Goal: Task Accomplishment & Management: Complete application form

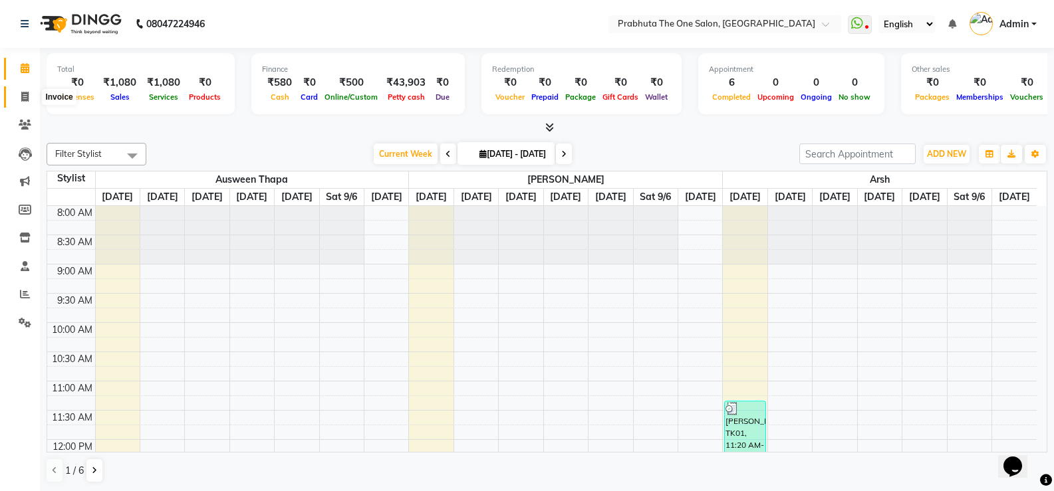
click at [23, 99] on icon at bounding box center [24, 97] width 7 height 10
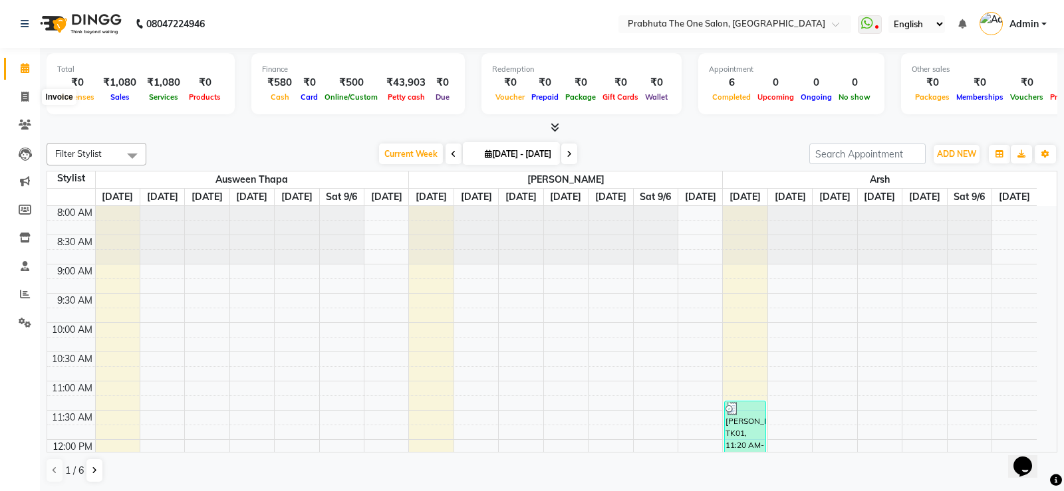
select select "5326"
select select "service"
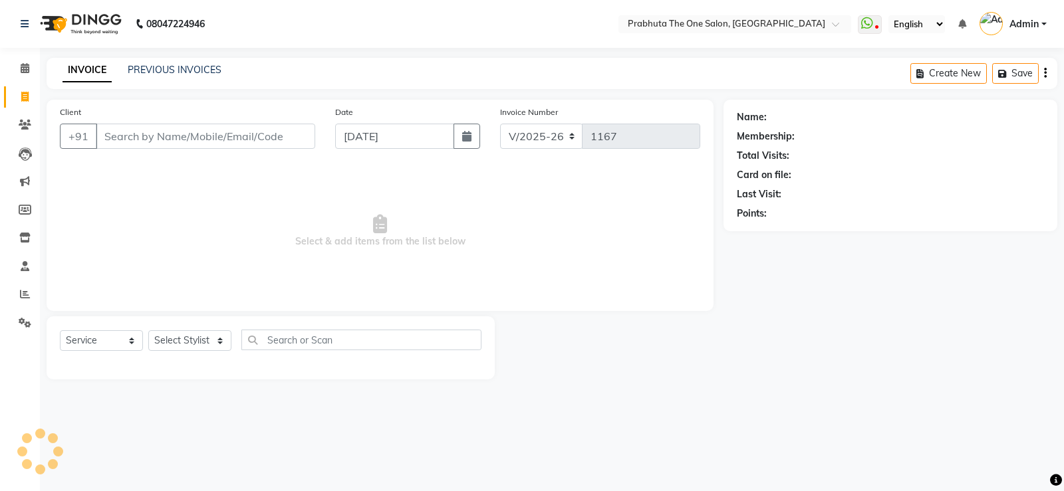
click at [105, 144] on input "Client" at bounding box center [205, 136] width 219 height 25
type input "9934744845"
click at [269, 140] on span "Add Client" at bounding box center [281, 136] width 53 height 13
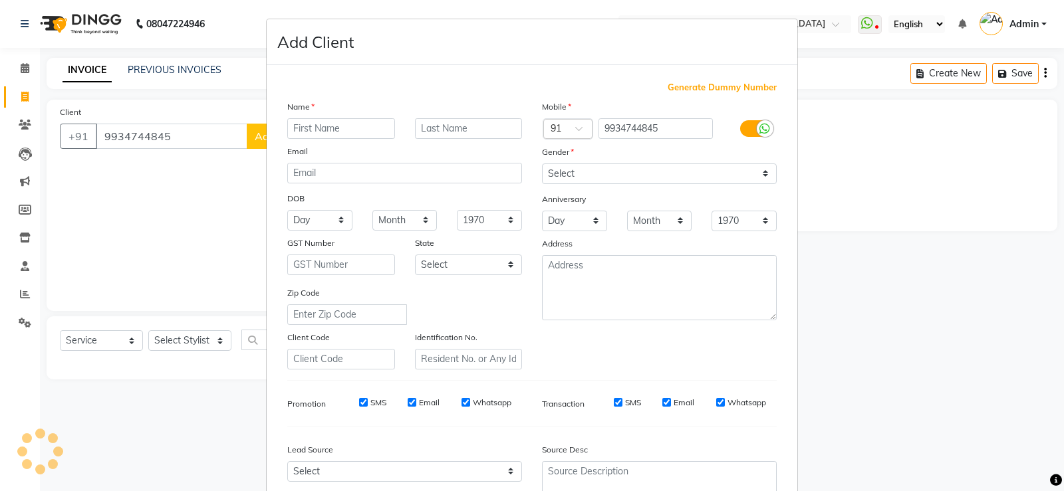
click at [327, 135] on input "text" at bounding box center [341, 128] width 108 height 21
type input "[PERSON_NAME]"
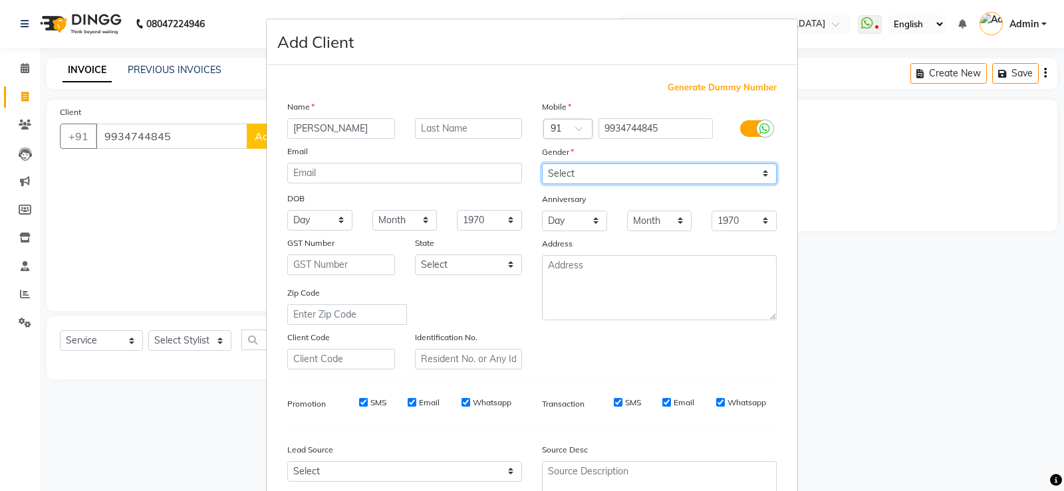
click at [565, 180] on select "Select [DEMOGRAPHIC_DATA] [DEMOGRAPHIC_DATA] Other Prefer Not To Say" at bounding box center [659, 174] width 235 height 21
select select "[DEMOGRAPHIC_DATA]"
click at [542, 164] on select "Select [DEMOGRAPHIC_DATA] [DEMOGRAPHIC_DATA] Other Prefer Not To Say" at bounding box center [659, 174] width 235 height 21
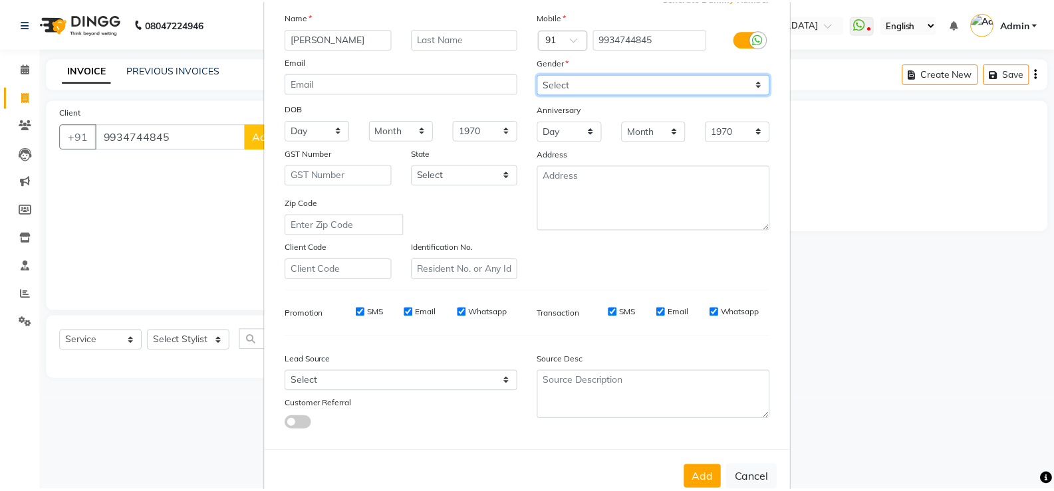
scroll to position [122, 0]
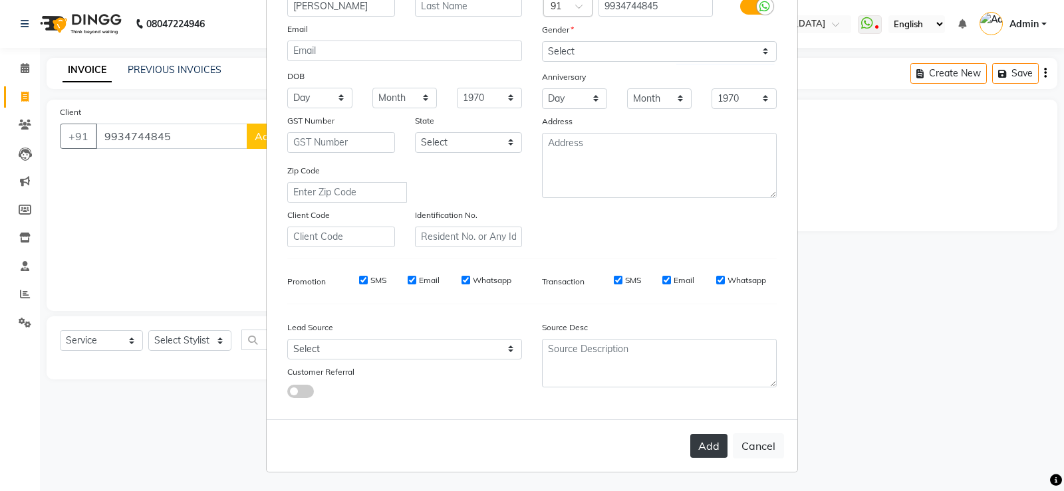
click at [699, 445] on button "Add" at bounding box center [708, 446] width 37 height 24
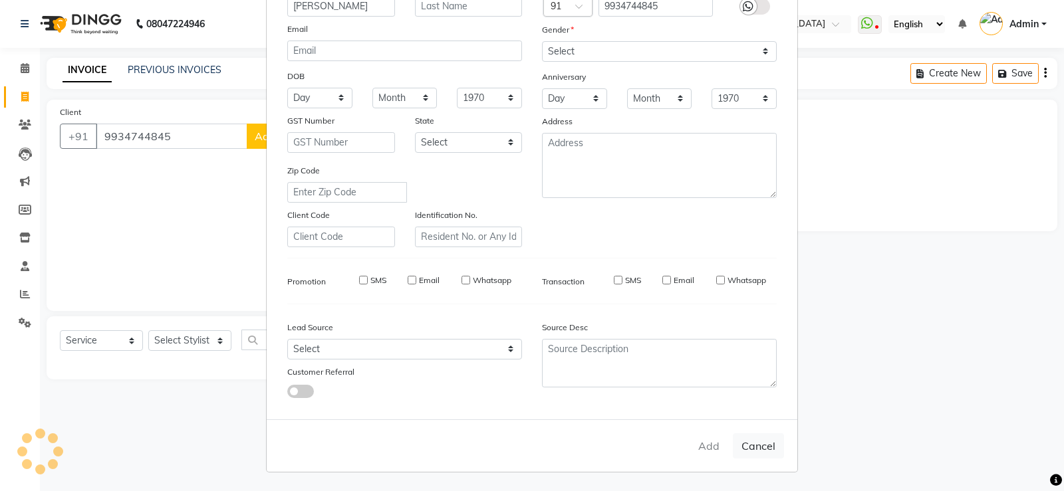
select select
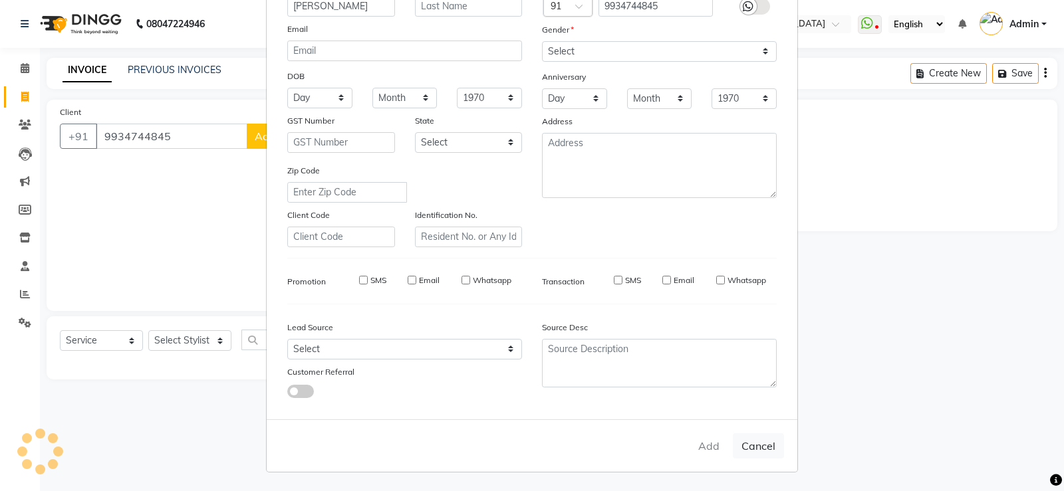
select select
checkbox input "false"
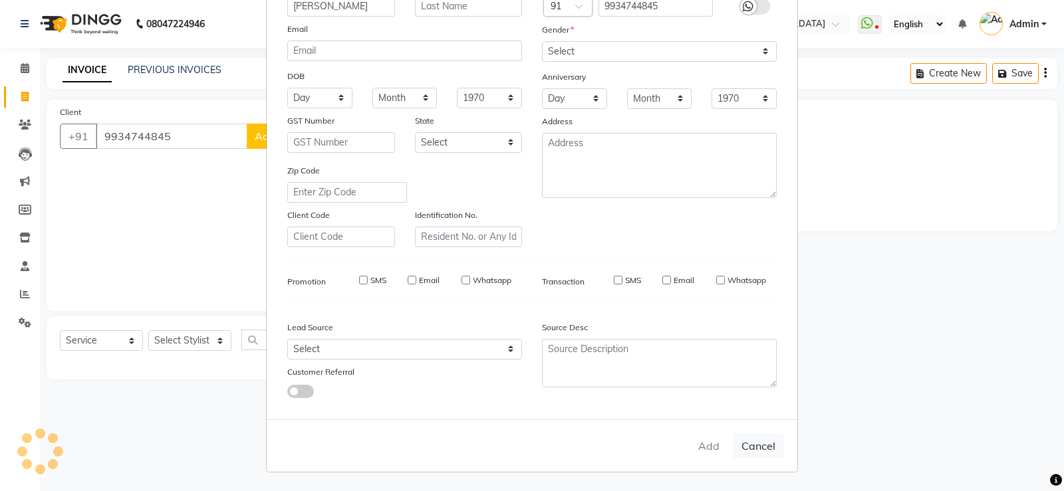
checkbox input "false"
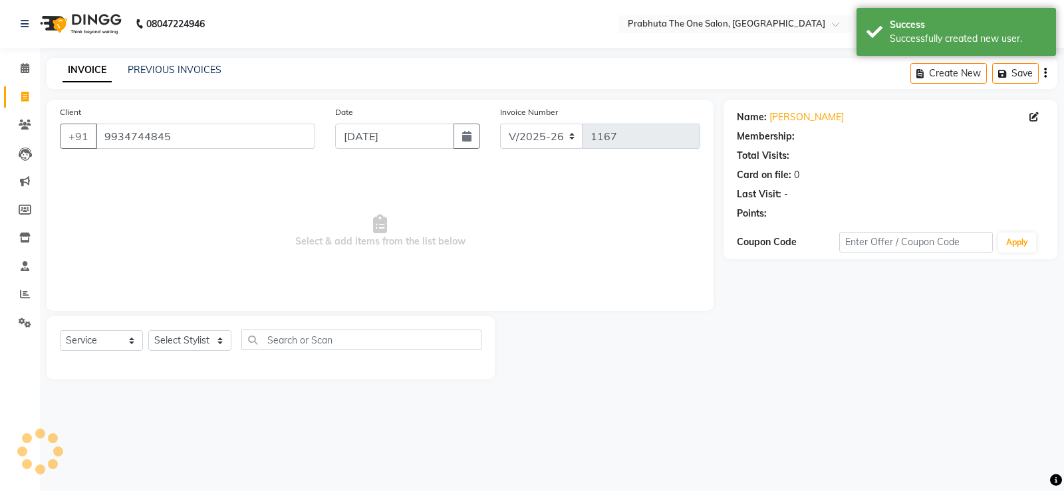
select select "1: Object"
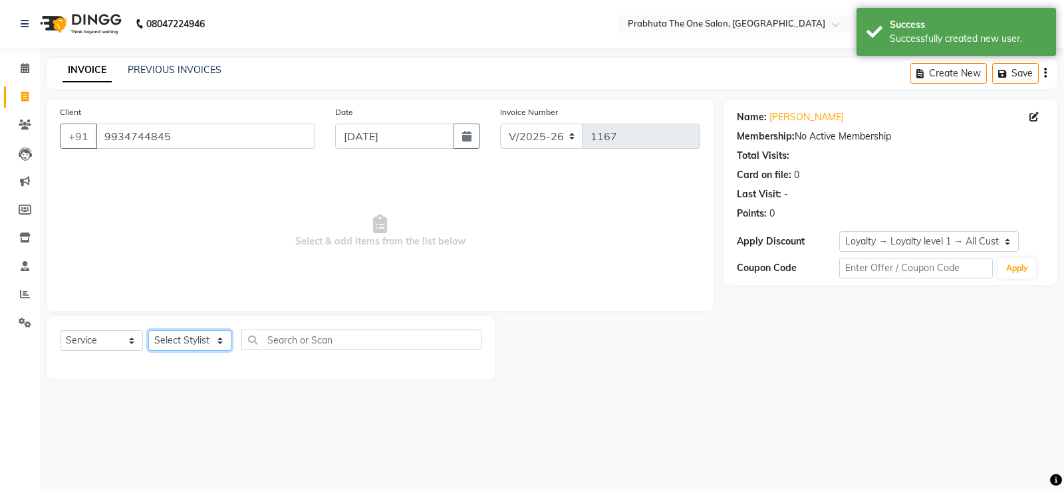
click at [182, 342] on select "Select Stylist [PERSON_NAME] [PERSON_NAME] ausween [PERSON_NAME] [PERSON_NAME] …" at bounding box center [189, 340] width 83 height 21
select select "85764"
click at [148, 330] on select "Select Stylist [PERSON_NAME] [PERSON_NAME] ausween [PERSON_NAME] [PERSON_NAME] …" at bounding box center [189, 340] width 83 height 21
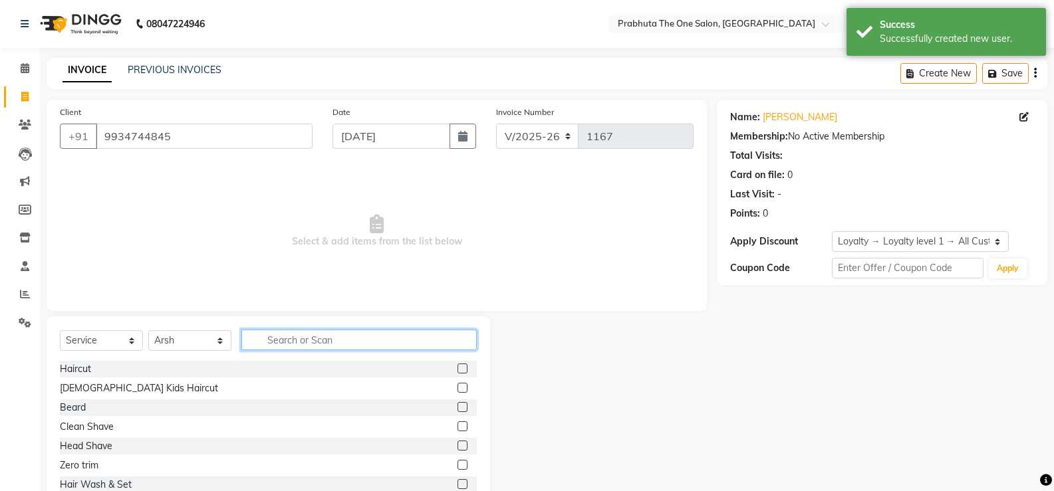
click at [290, 342] on input "text" at bounding box center [358, 340] width 235 height 21
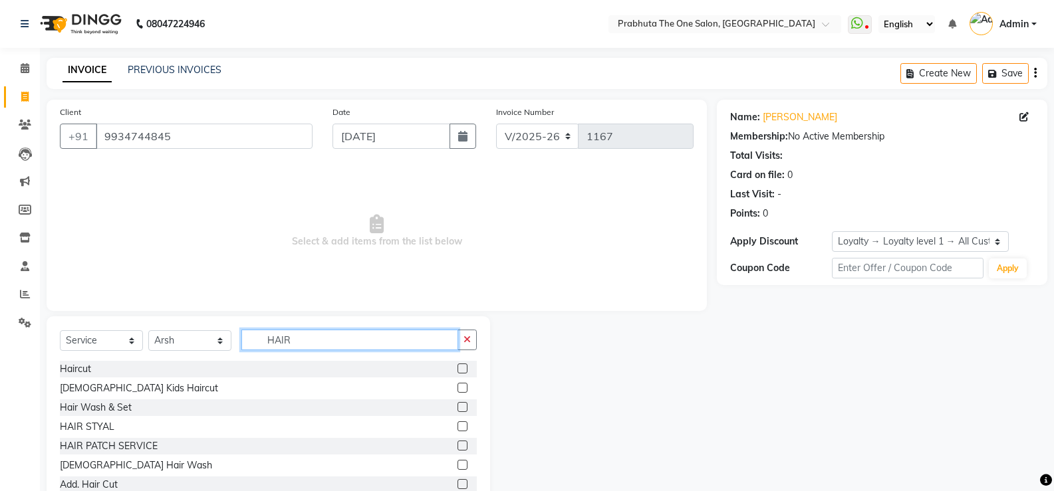
type input "HAIR"
click at [458, 408] on label at bounding box center [463, 407] width 10 height 10
click at [458, 408] on input "checkbox" at bounding box center [462, 408] width 9 height 9
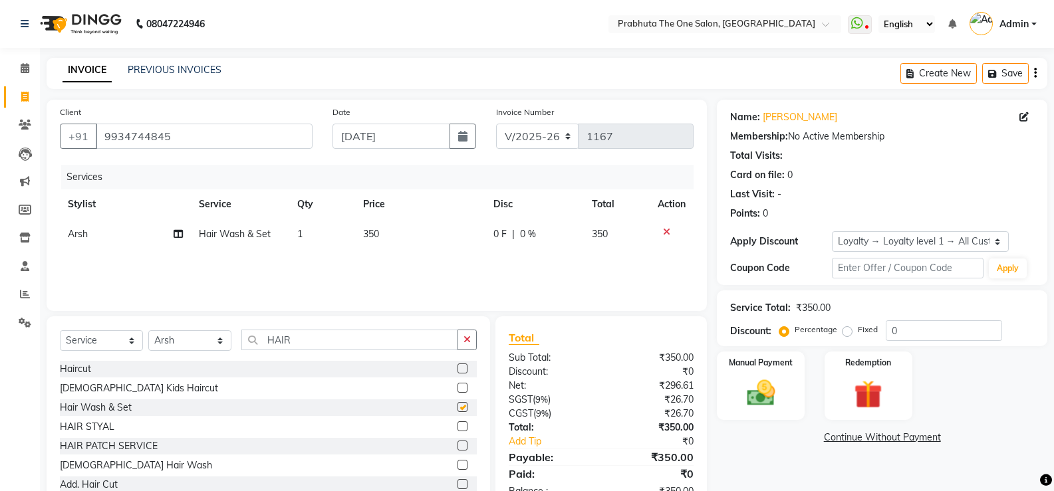
checkbox input "false"
click at [386, 237] on td "350" at bounding box center [420, 234] width 131 height 30
select select "85764"
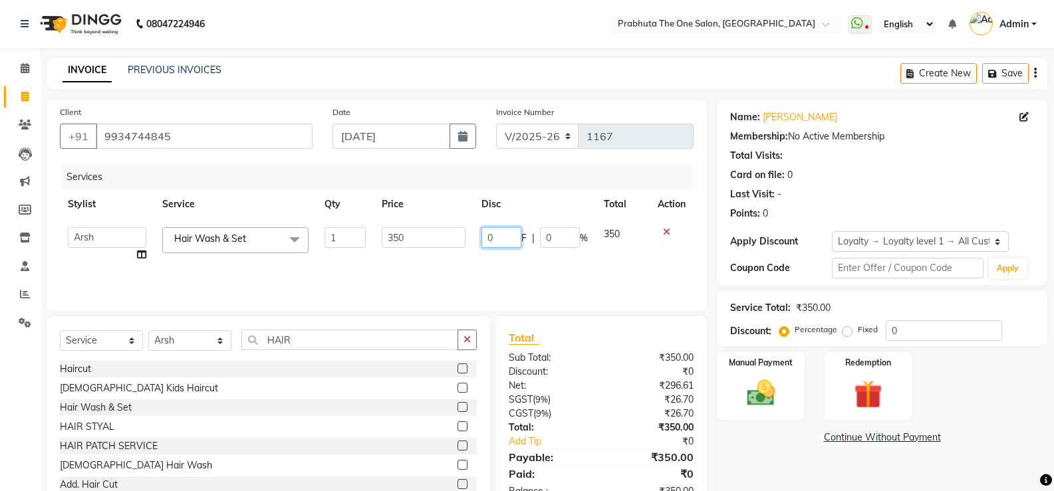
click at [506, 243] on input "0" at bounding box center [501, 237] width 40 height 21
type input "0100"
click at [496, 265] on div "Services Stylist Service Qty Price Disc Total Action [PERSON_NAME] [PERSON_NAME…" at bounding box center [377, 231] width 634 height 133
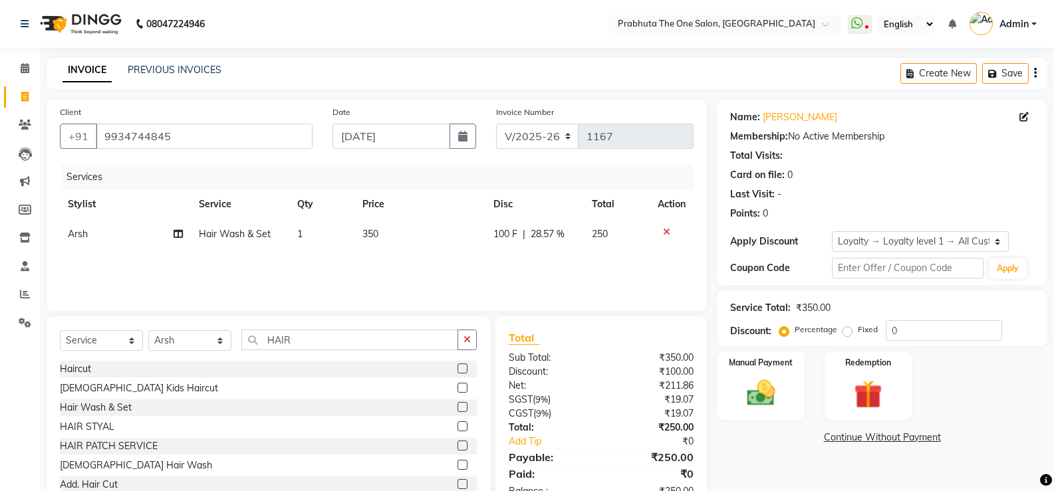
click at [508, 226] on td "100 F | 28.57 %" at bounding box center [534, 234] width 99 height 30
select select "85764"
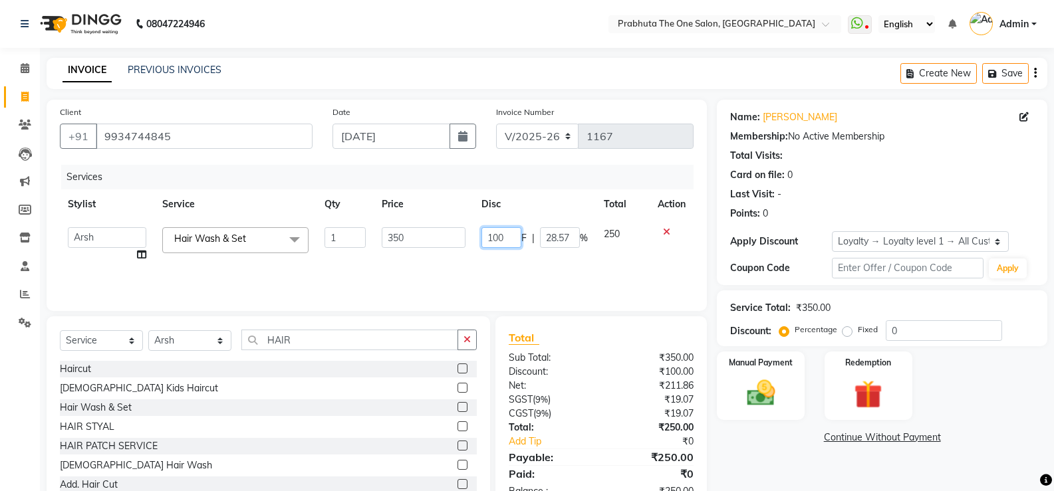
click at [505, 238] on input "100" at bounding box center [501, 237] width 40 height 21
type input "1"
type input "200"
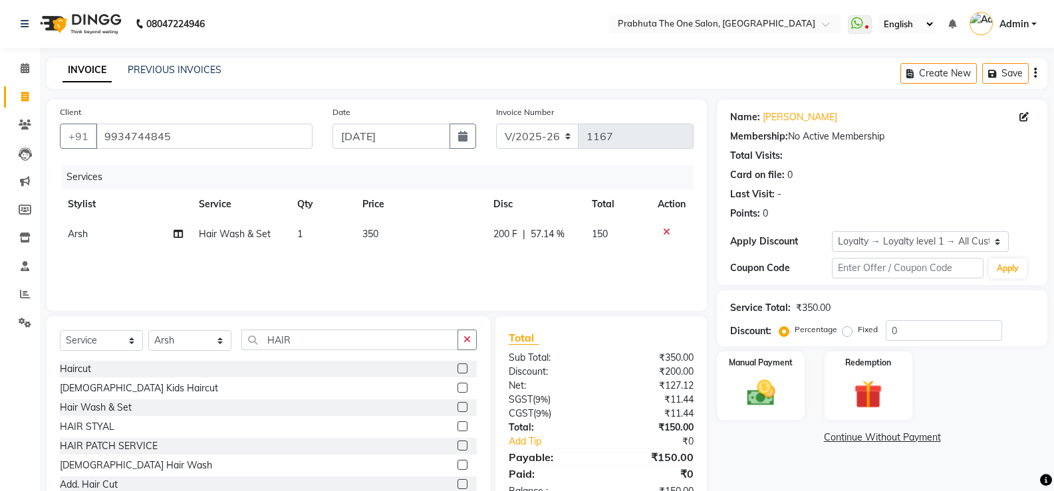
click at [509, 255] on div "Services Stylist Service Qty Price Disc Total Action Arsh Hair Wash & Set 1 350…" at bounding box center [377, 231] width 634 height 133
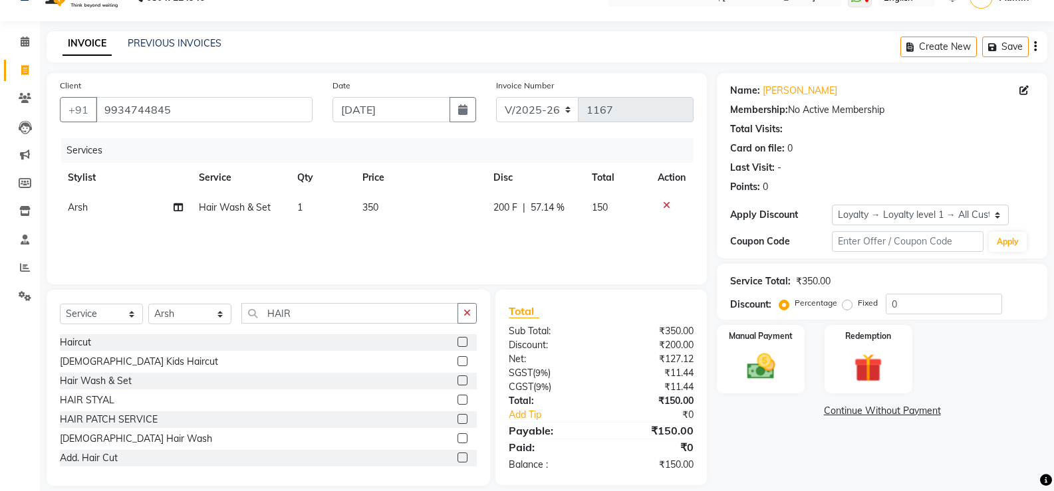
scroll to position [41, 0]
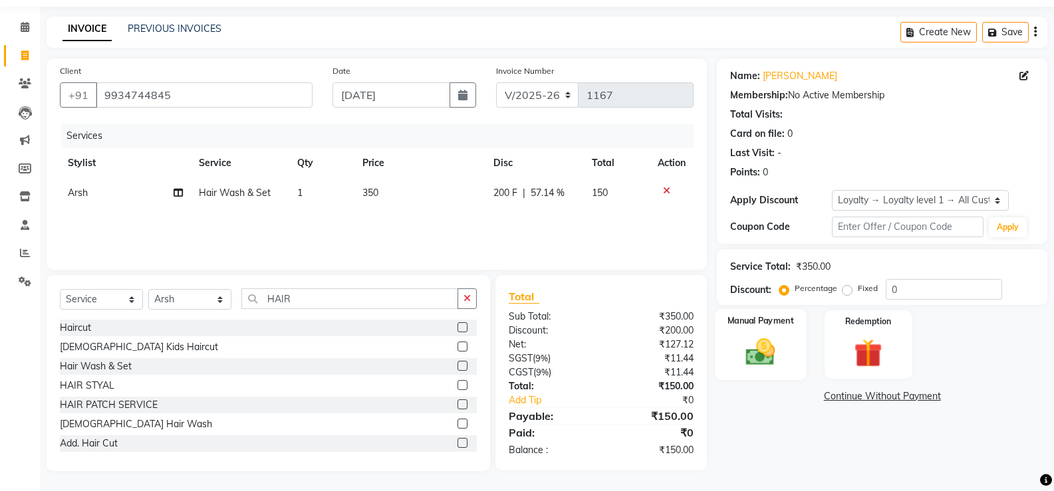
click at [753, 346] on img at bounding box center [760, 352] width 47 height 34
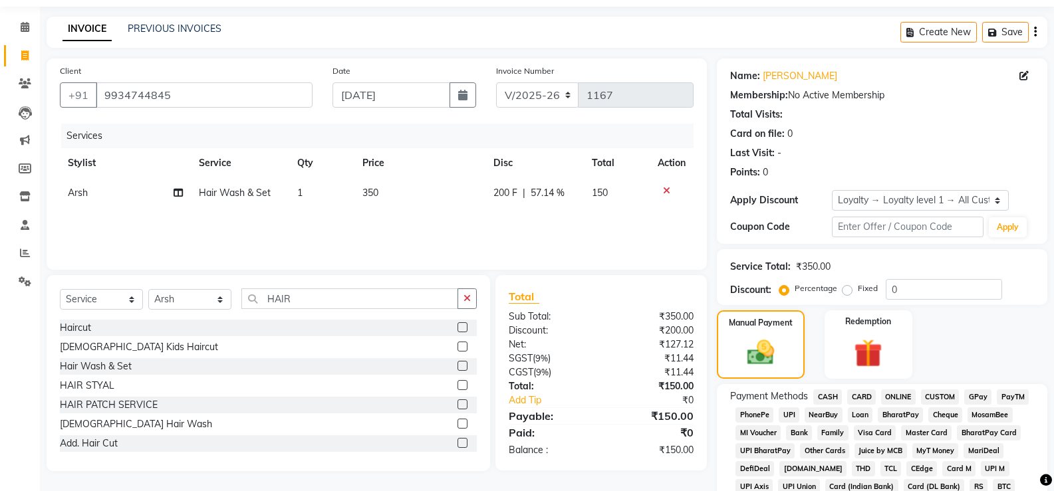
click at [830, 401] on span "CASH" at bounding box center [827, 397] width 29 height 15
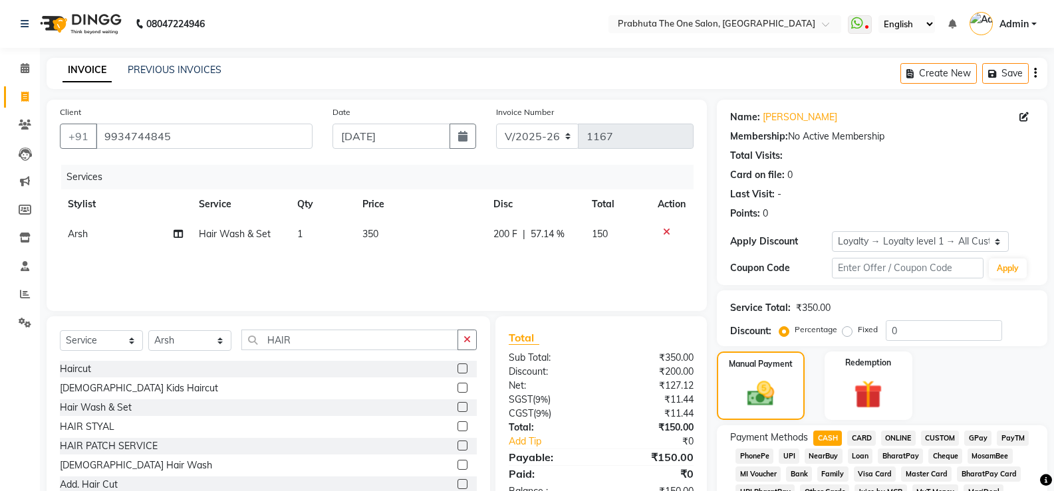
scroll to position [454, 0]
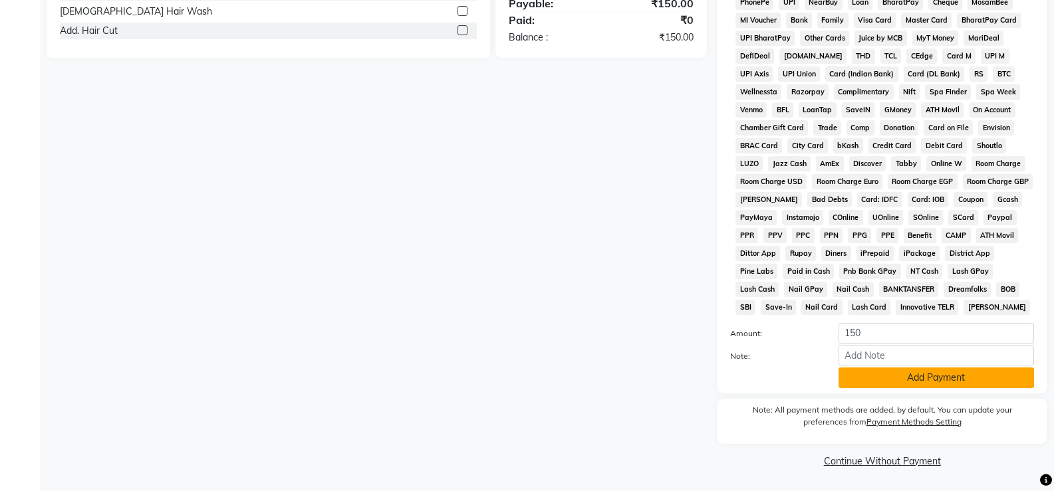
click at [889, 374] on button "Add Payment" at bounding box center [937, 378] width 196 height 21
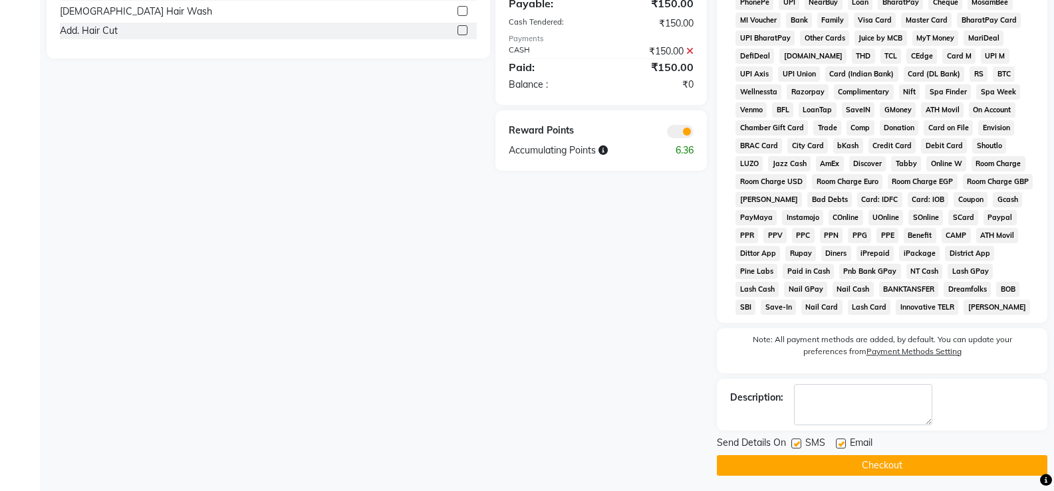
click at [853, 470] on button "Checkout" at bounding box center [882, 466] width 330 height 21
